Goal: Task Accomplishment & Management: Manage account settings

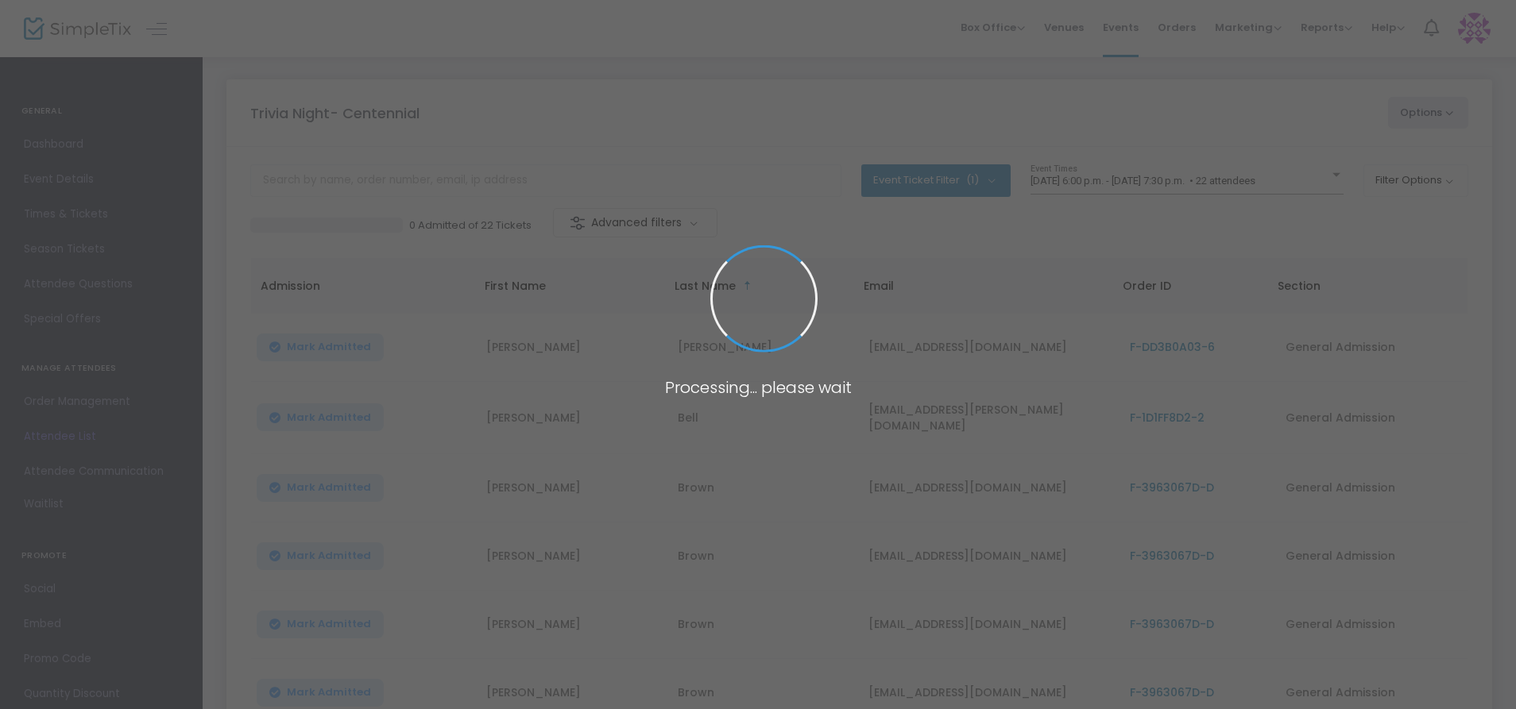
scroll to position [187, 0]
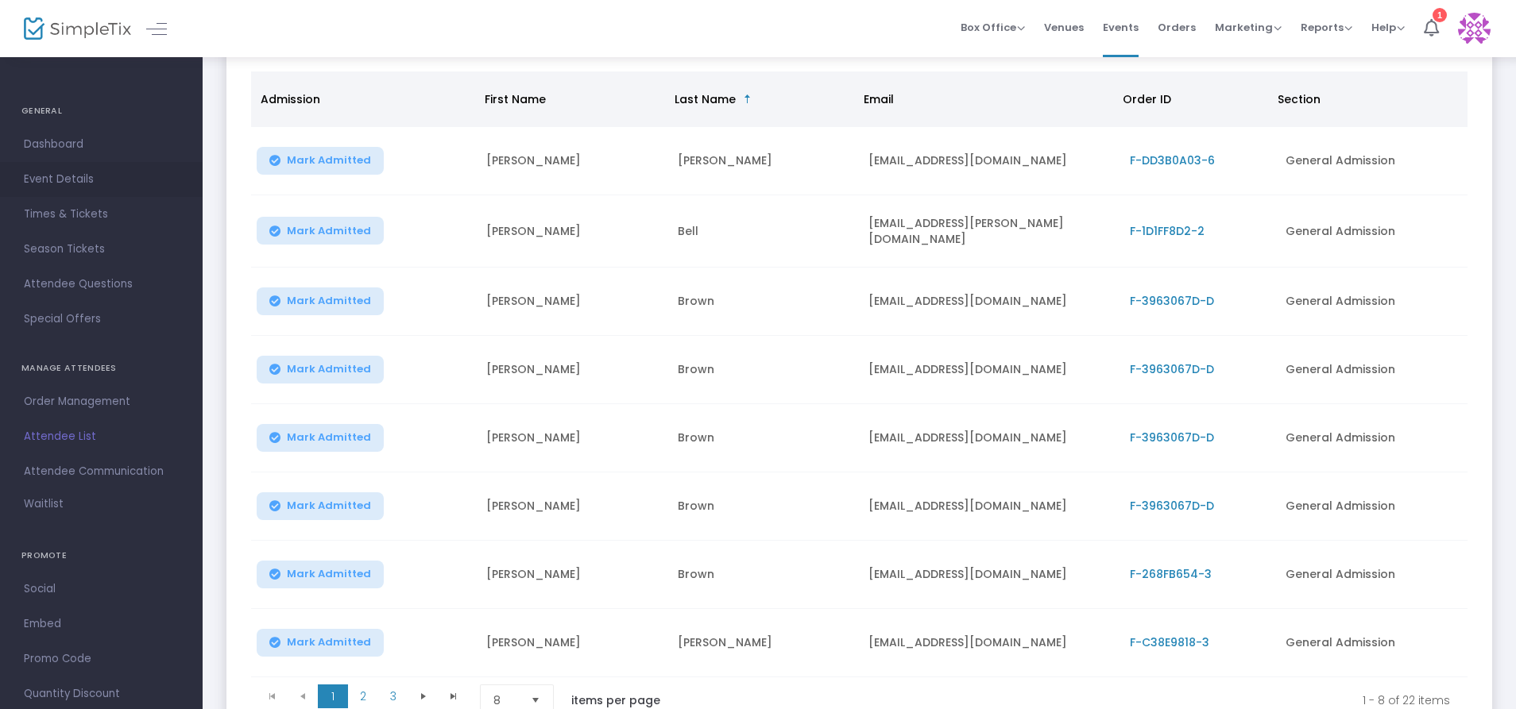
click at [79, 174] on span "Event Details" at bounding box center [101, 179] width 155 height 21
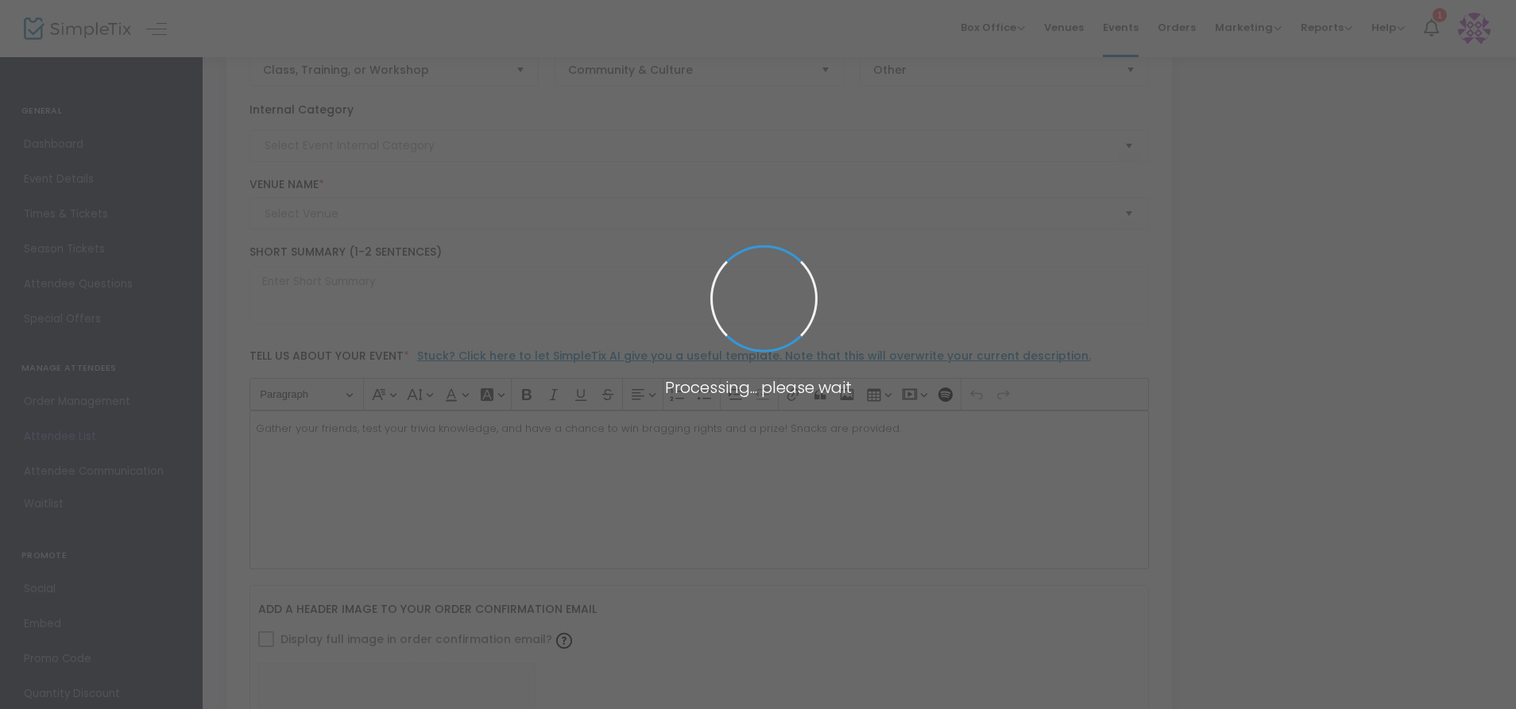
type input "Trivia Night- Centennial"
type textarea "Gather your friends, test your trivia knowledge, and have a chance to win bragg…"
type input "Register Now"
type input "Centennial Branch"
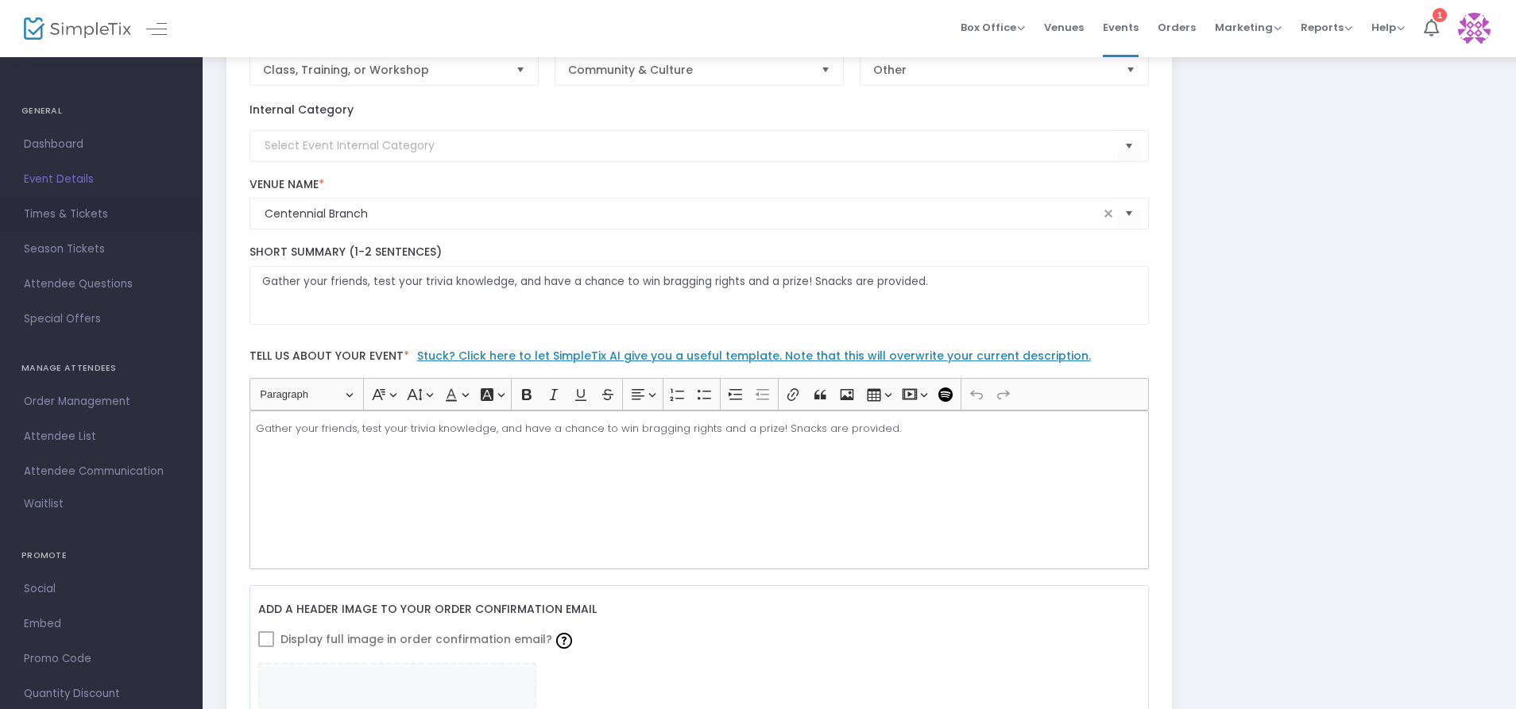
click at [91, 215] on span "Times & Tickets" at bounding box center [101, 214] width 155 height 21
